Goal: Navigation & Orientation: Find specific page/section

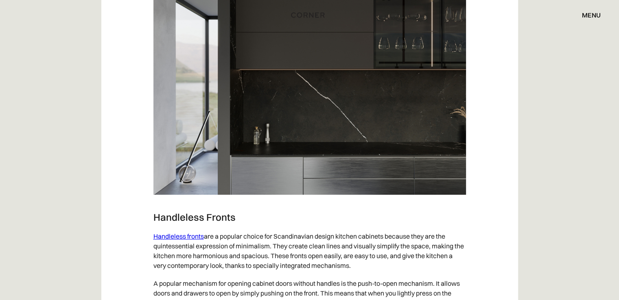
scroll to position [3123, 0]
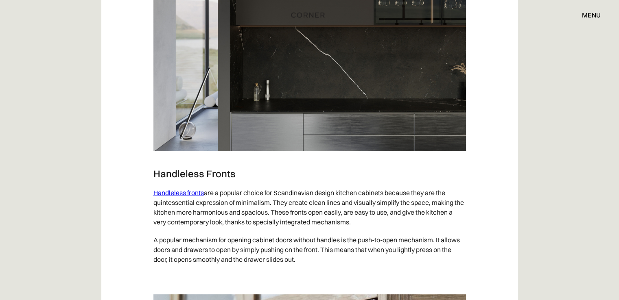
click at [192, 193] on link "Handleless fronts" at bounding box center [178, 193] width 50 height 8
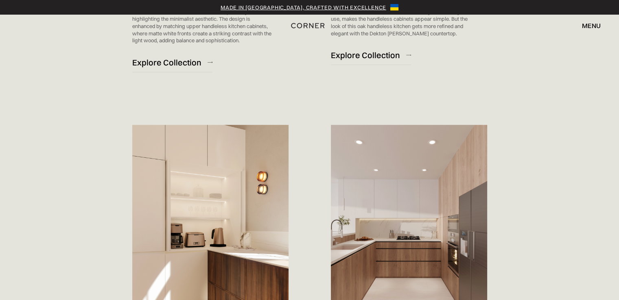
scroll to position [773, 0]
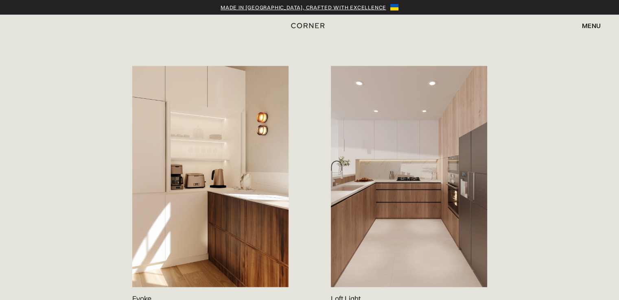
click at [471, 207] on img at bounding box center [409, 176] width 156 height 221
click at [432, 189] on img at bounding box center [409, 176] width 156 height 221
click at [276, 200] on img at bounding box center [210, 176] width 156 height 221
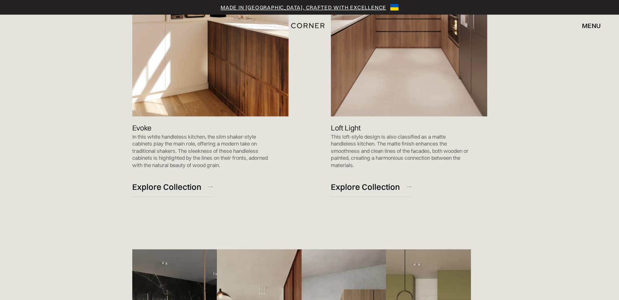
scroll to position [977, 0]
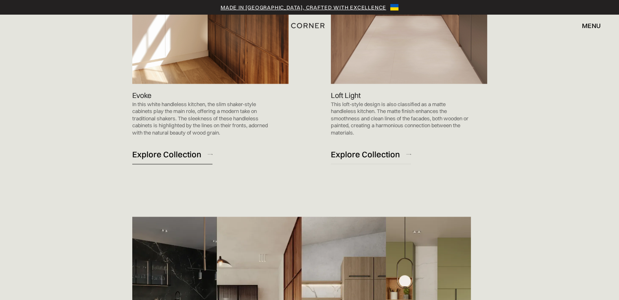
click at [172, 157] on div "Explore Collection" at bounding box center [166, 154] width 69 height 11
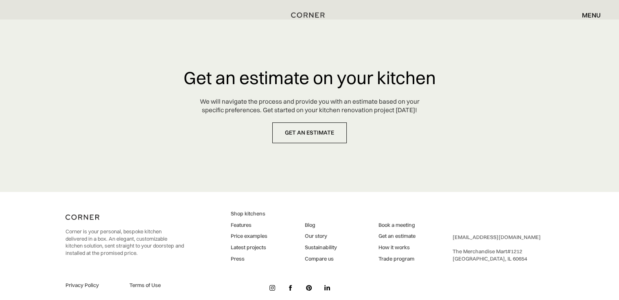
scroll to position [3566, 0]
